Goal: Task Accomplishment & Management: Use online tool/utility

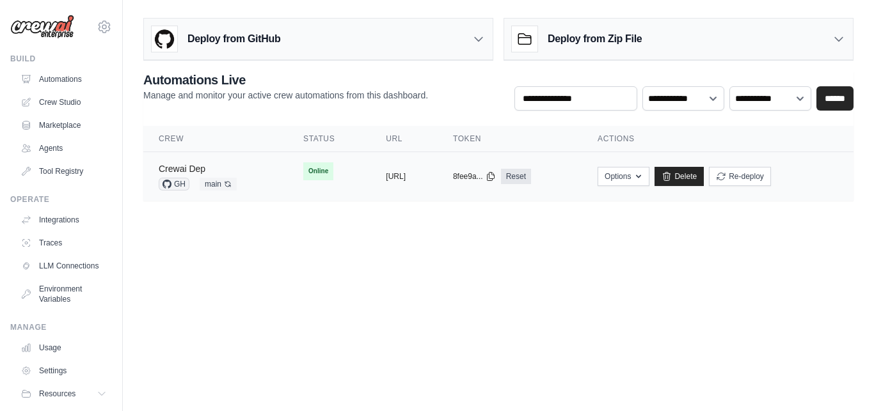
click at [186, 168] on link "Crewai Dep" at bounding box center [182, 169] width 47 height 10
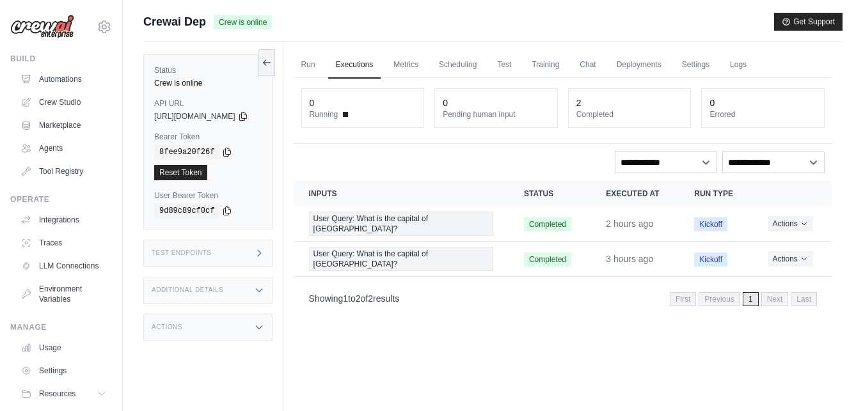
click at [216, 290] on h3 "Additional Details" at bounding box center [188, 291] width 72 height 8
click at [65, 84] on link "Automations" at bounding box center [65, 79] width 97 height 20
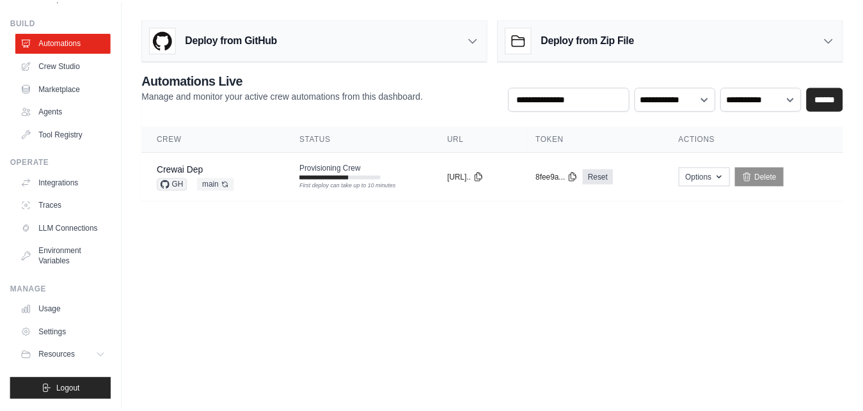
scroll to position [48, 0]
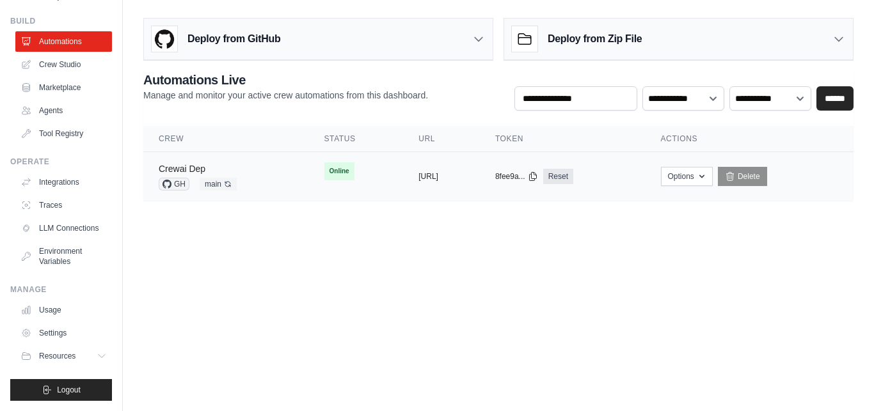
click at [189, 167] on link "Crewai Dep" at bounding box center [182, 169] width 47 height 10
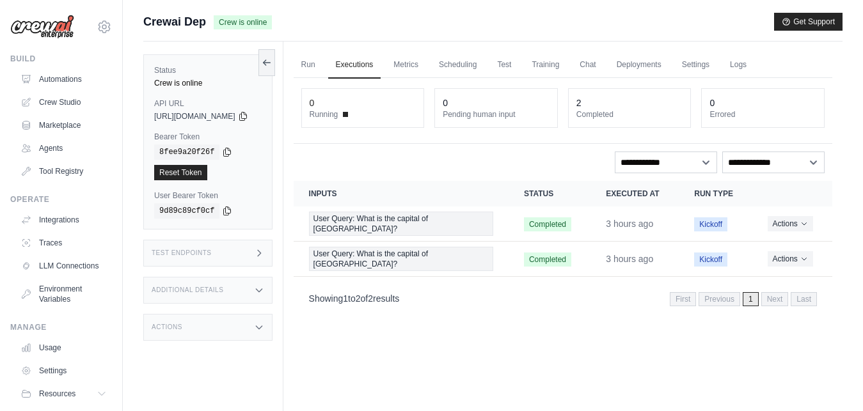
click at [235, 287] on div "Additional Details" at bounding box center [207, 290] width 129 height 27
click at [262, 291] on div "Additional Details" at bounding box center [207, 290] width 129 height 27
click at [259, 258] on div "Test Endpoints" at bounding box center [207, 253] width 129 height 27
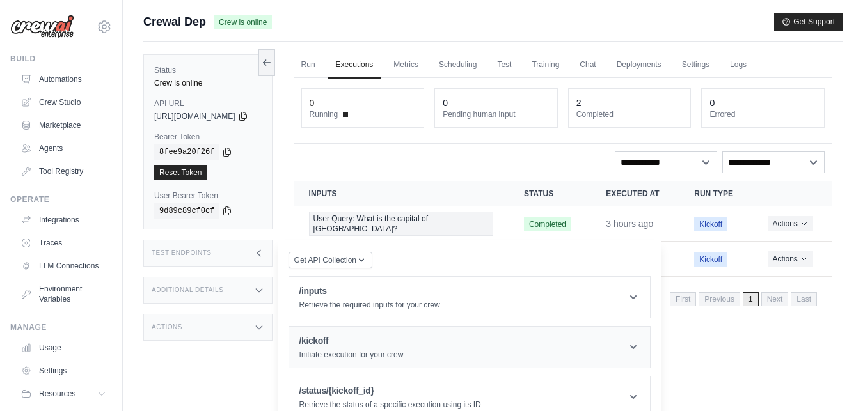
click at [463, 351] on header "/kickoff Initiate execution for your crew" at bounding box center [469, 347] width 361 height 41
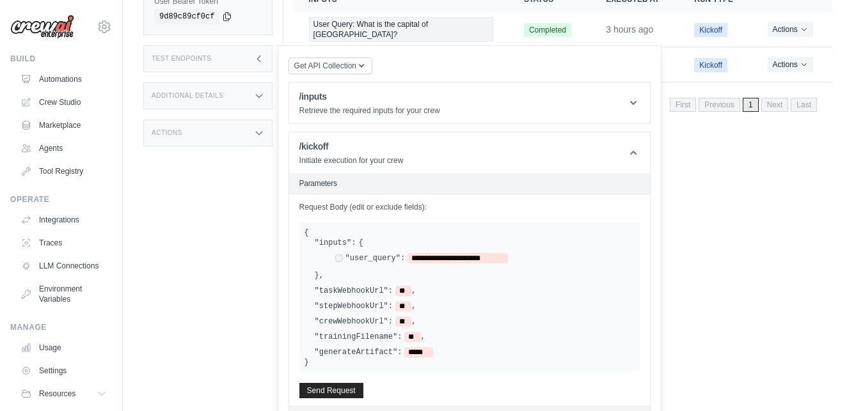
scroll to position [195, 0]
drag, startPoint x: 516, startPoint y: 260, endPoint x: 431, endPoint y: 257, distance: 85.2
click at [431, 257] on span "**********" at bounding box center [458, 258] width 100 height 10
click at [532, 262] on span "**********" at bounding box center [483, 258] width 151 height 10
click at [363, 385] on button "Send Request" at bounding box center [331, 389] width 64 height 15
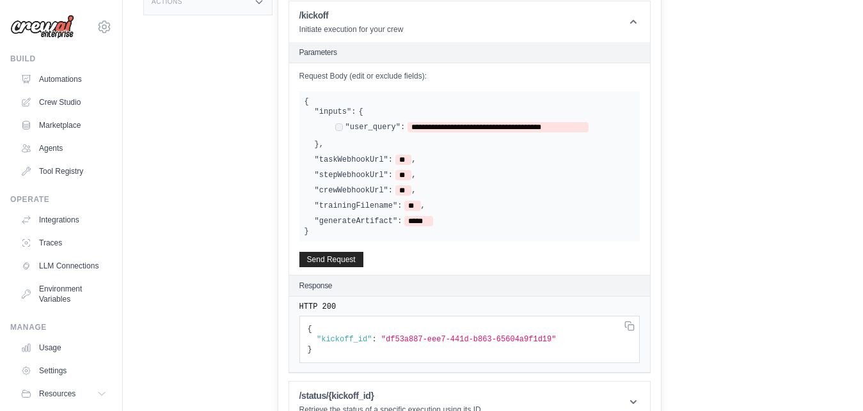
scroll to position [349, 0]
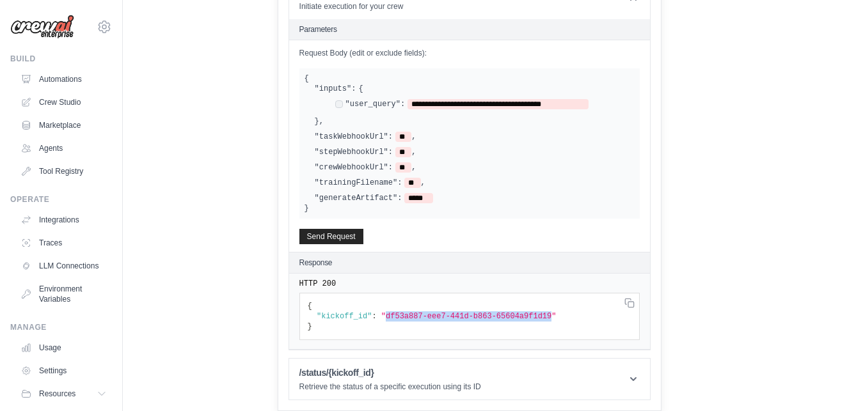
drag, startPoint x: 400, startPoint y: 317, endPoint x: 552, endPoint y: 319, distance: 151.7
click at [552, 319] on span ""df53a887-eee7-441d-b863-65604a9f1d19"" at bounding box center [468, 316] width 175 height 9
copy span "df53a887-eee7-441d-b863-65604a9f1d19"
click at [479, 394] on header "/status/{kickoff_id} Retrieve the status of a specific execution using its ID" at bounding box center [469, 379] width 361 height 41
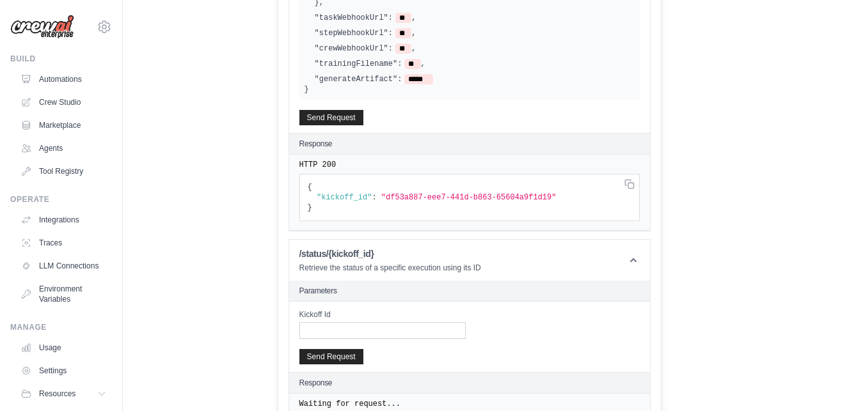
scroll to position [483, 0]
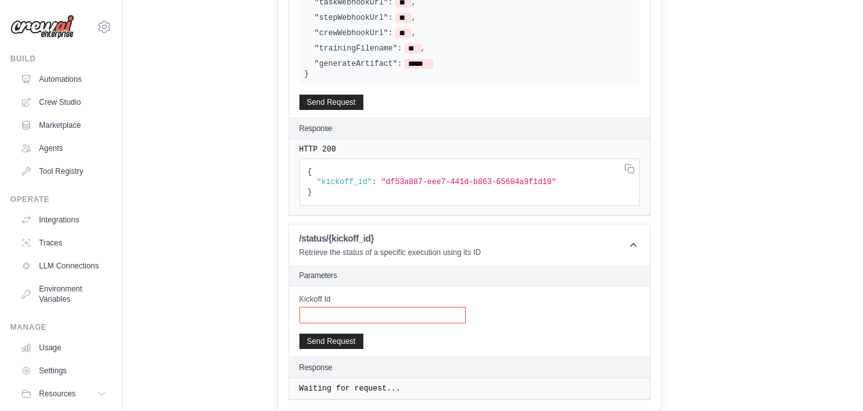
click at [466, 313] on input "Kickoff Id" at bounding box center [382, 315] width 166 height 17
paste input "**********"
type input "**********"
click at [363, 342] on button "Send Request" at bounding box center [331, 340] width 64 height 15
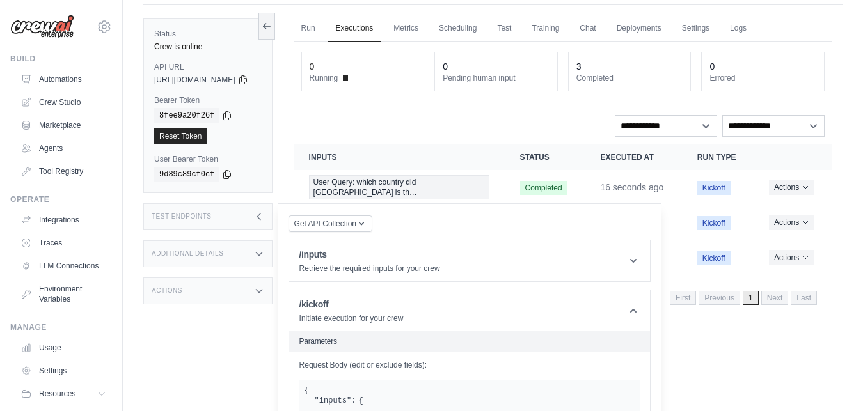
scroll to position [0, 0]
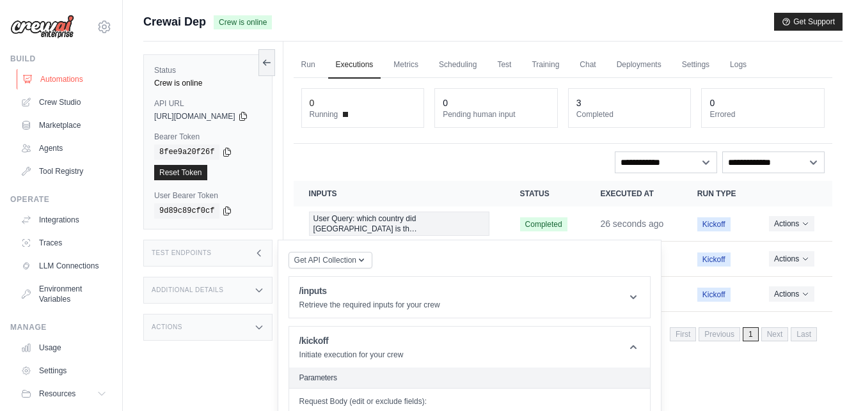
click at [72, 77] on link "Automations" at bounding box center [65, 79] width 97 height 20
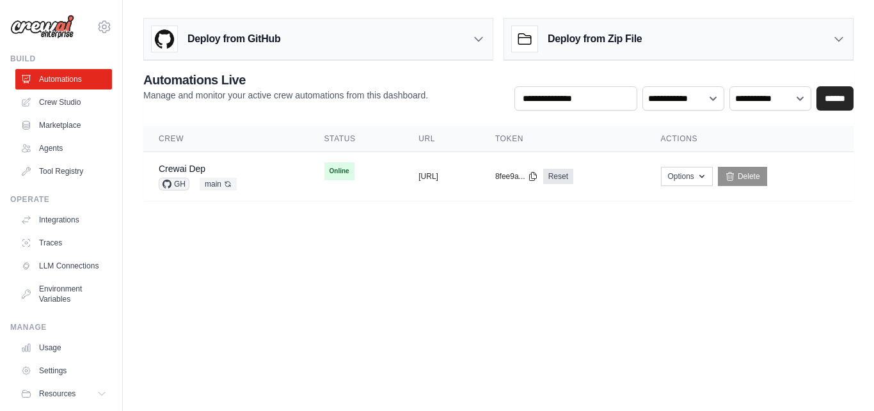
click at [72, 77] on link "Automations" at bounding box center [63, 79] width 97 height 20
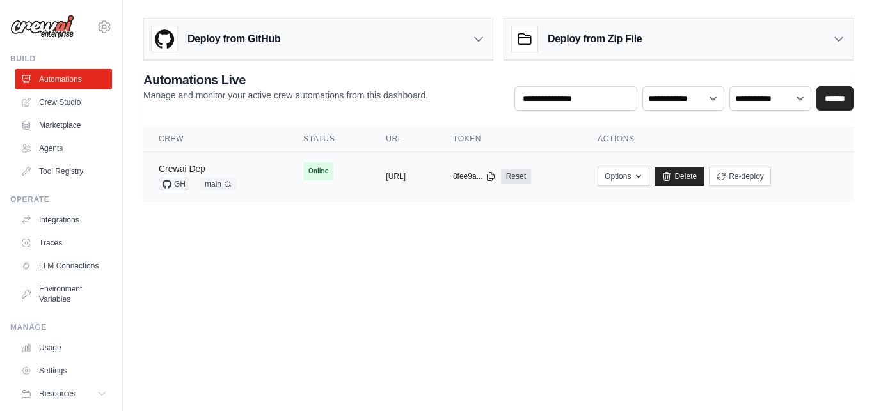
click at [202, 169] on link "Crewai Dep" at bounding box center [182, 169] width 47 height 10
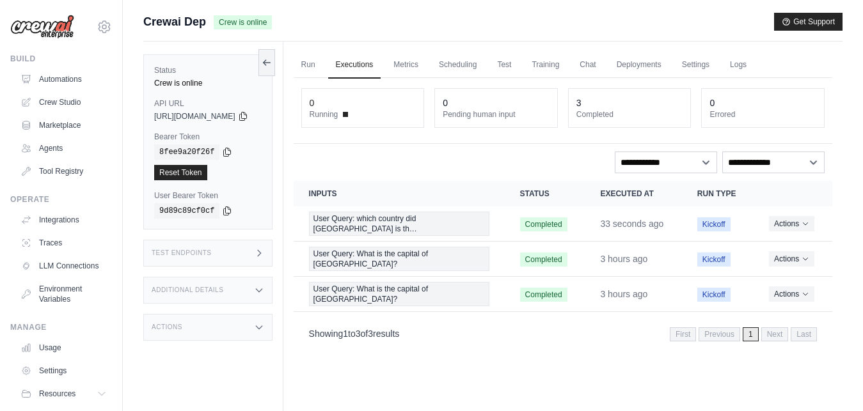
click at [455, 349] on div "Run Executions Metrics Scheduling Test Training Chat Deployments Settings Logs …" at bounding box center [562, 247] width 559 height 411
click at [63, 168] on link "Tool Registry" at bounding box center [65, 171] width 97 height 20
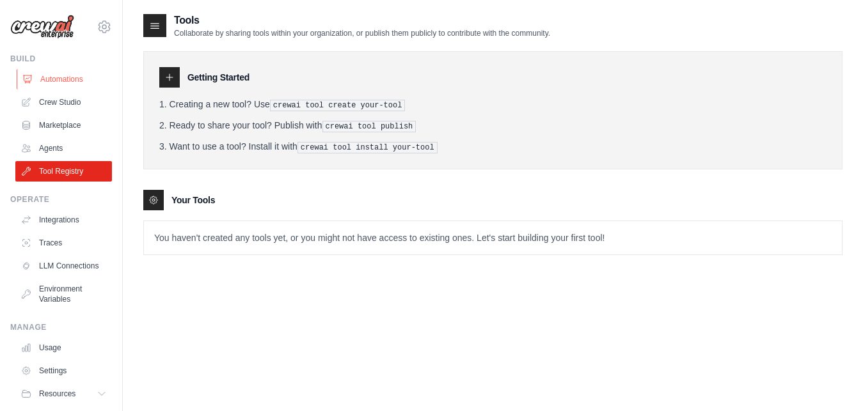
click at [73, 86] on link "Automations" at bounding box center [65, 79] width 97 height 20
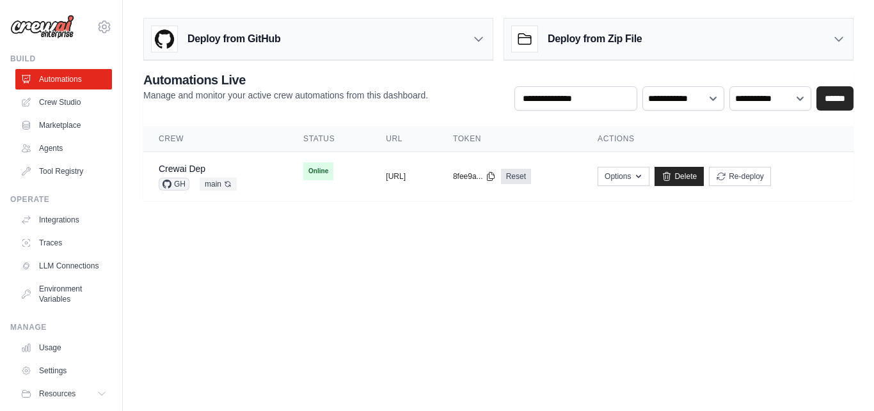
click at [386, 174] on button "[URL]" at bounding box center [396, 177] width 20 height 10
click at [188, 166] on link "Crewai Dep" at bounding box center [182, 169] width 47 height 10
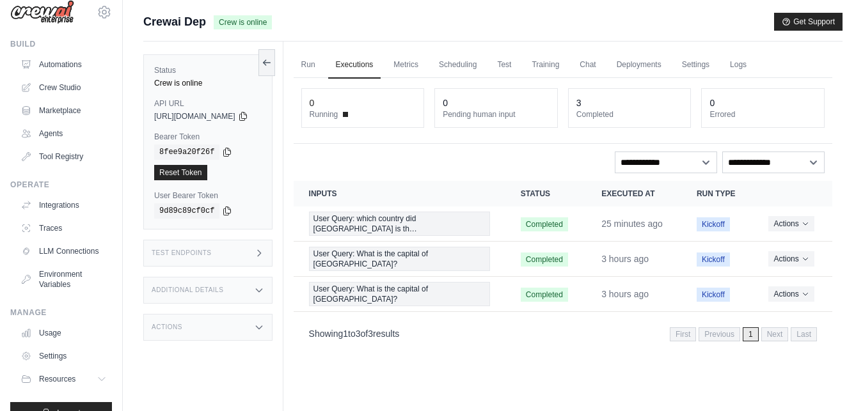
scroll to position [12, 0]
